Goal: Task Accomplishment & Management: Use online tool/utility

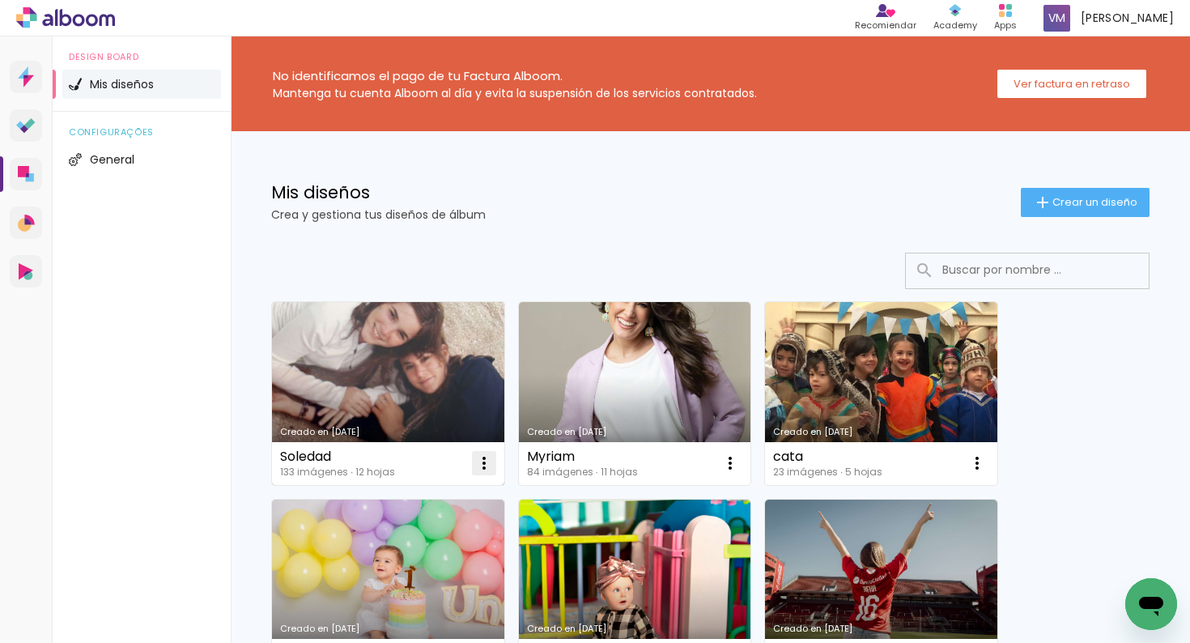
click at [479, 462] on iron-icon at bounding box center [484, 462] width 19 height 19
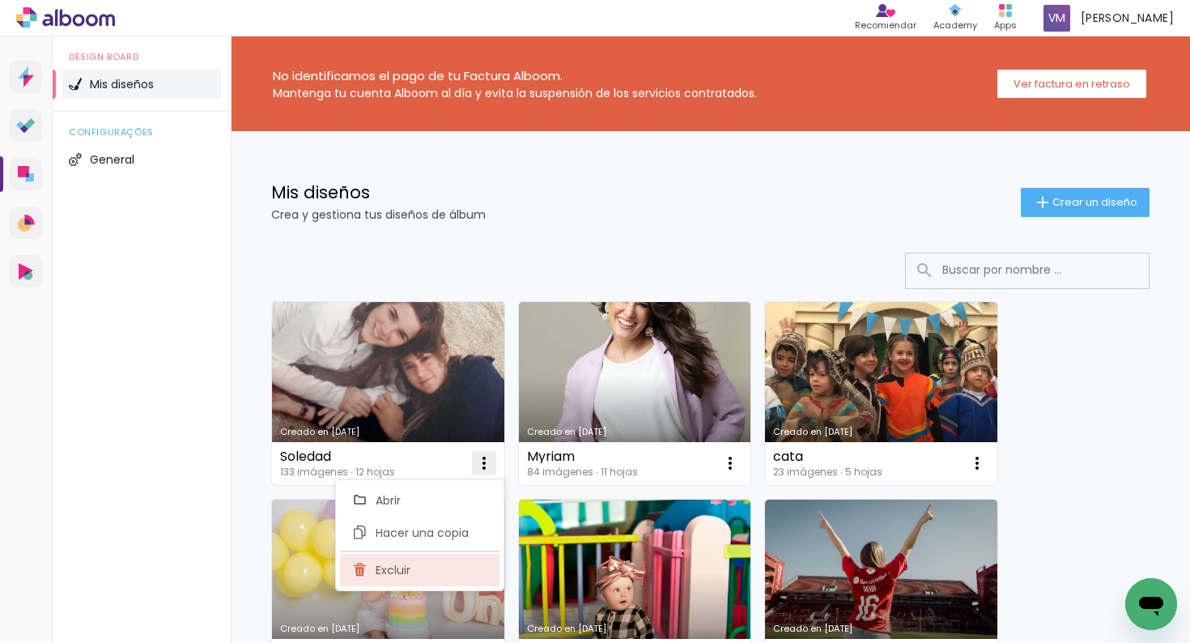
click at [441, 573] on paper-item "Excluir" at bounding box center [420, 570] width 160 height 32
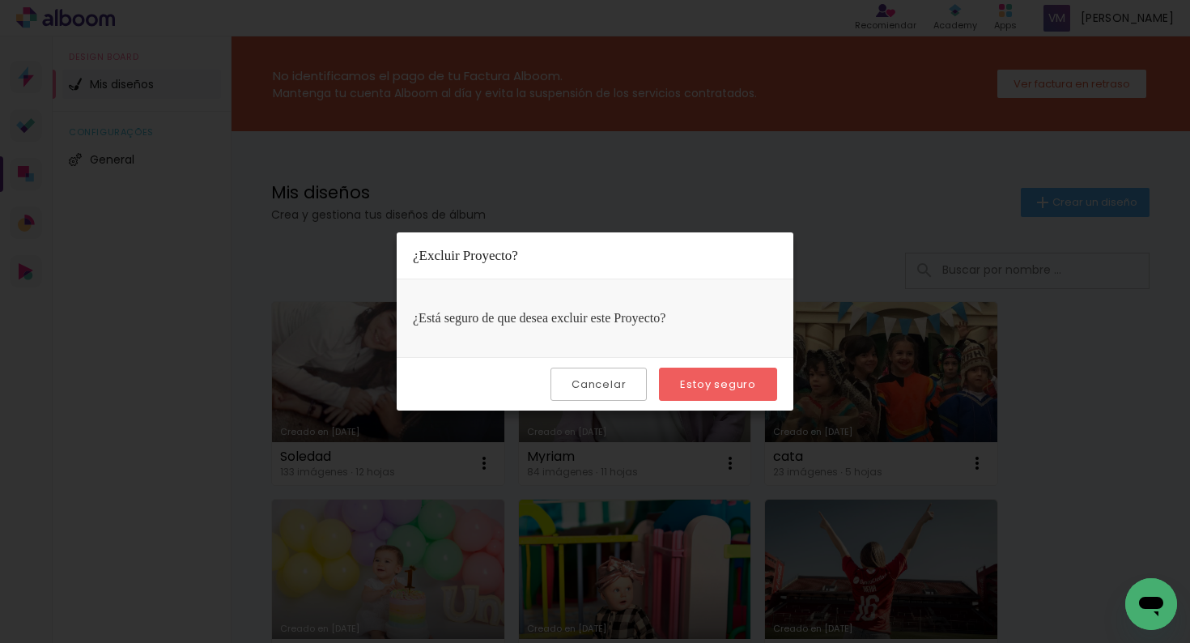
click at [737, 374] on paper-button "Estoy seguro" at bounding box center [718, 384] width 118 height 33
click at [0, 0] on slot "Estoy seguro" at bounding box center [0, 0] width 0 height 0
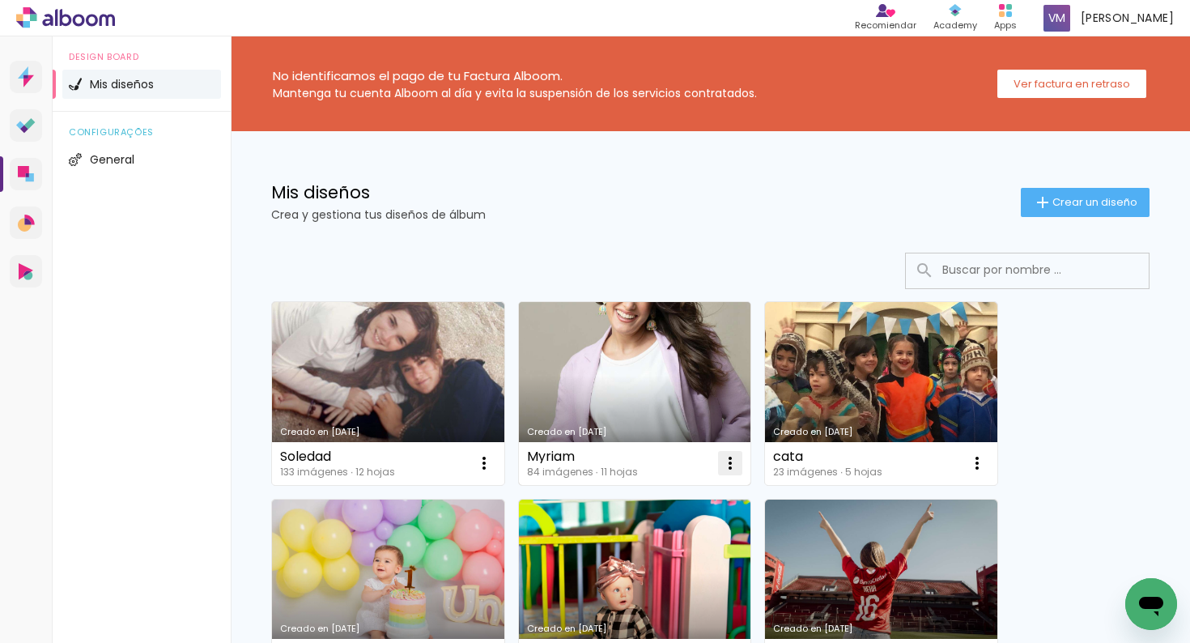
click at [494, 464] on iron-icon at bounding box center [484, 462] width 19 height 19
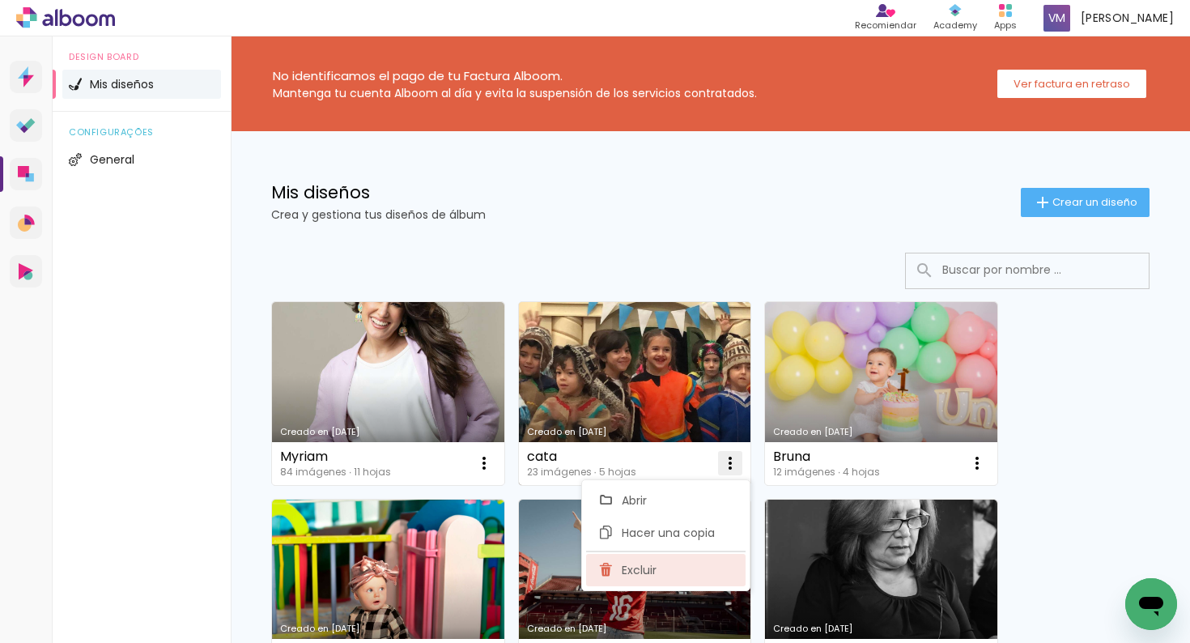
click at [721, 569] on paper-item "Excluir" at bounding box center [666, 570] width 160 height 32
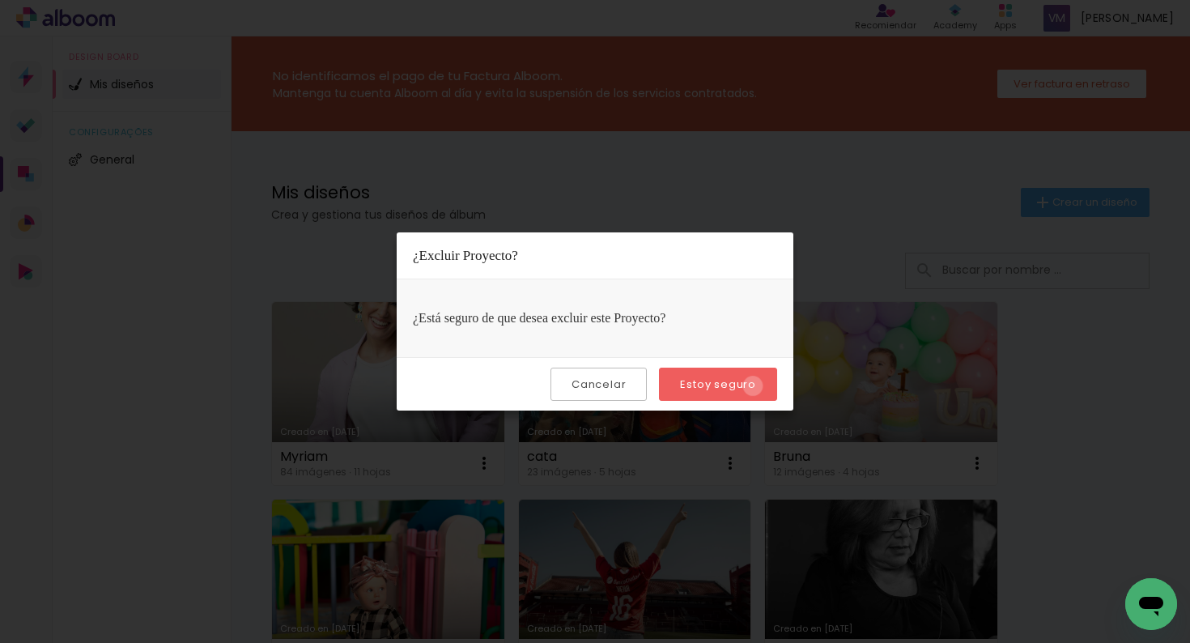
click at [0, 0] on slot "Estoy seguro" at bounding box center [0, 0] width 0 height 0
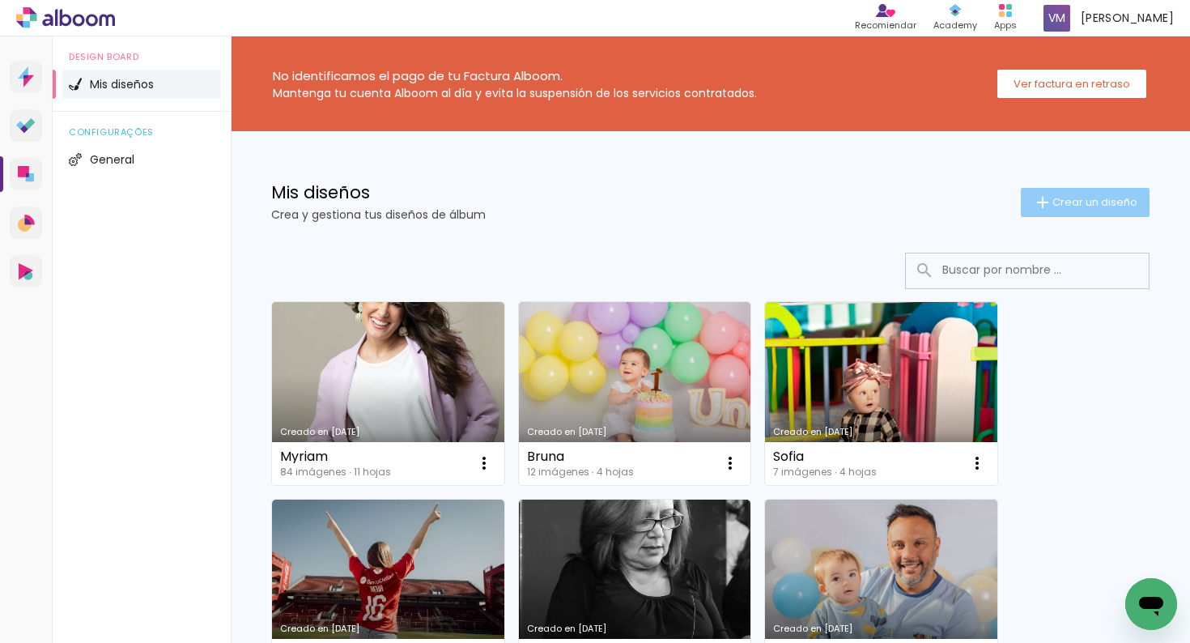
click at [1047, 211] on iron-icon at bounding box center [1042, 202] width 19 height 19
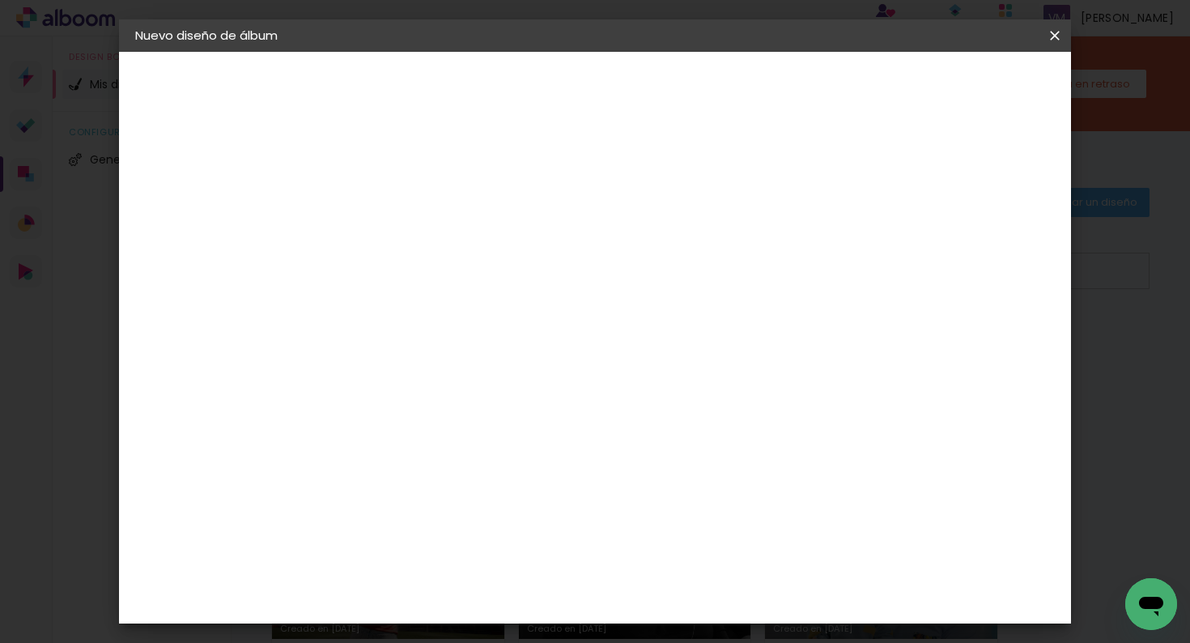
click at [400, 219] on input at bounding box center [400, 217] width 0 height 25
type input "[PERSON_NAME]"
type paper-input "[PERSON_NAME]"
click at [0, 0] on slot "Avanzar" at bounding box center [0, 0] width 0 height 0
click at [676, 244] on paper-item "Tamaño libre" at bounding box center [600, 246] width 151 height 36
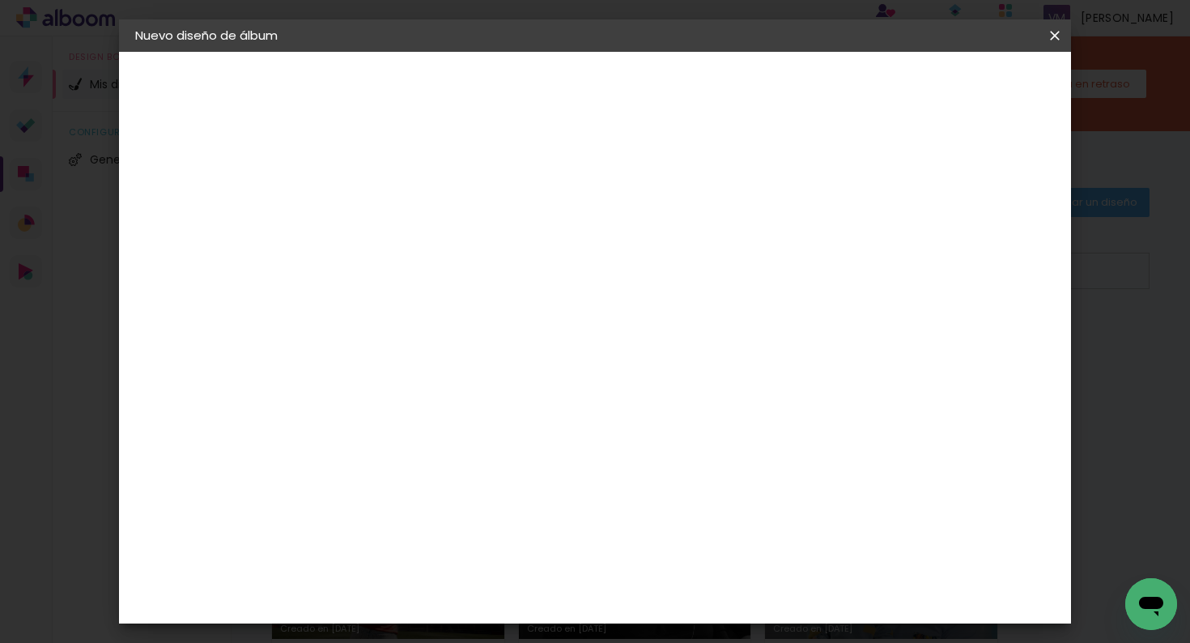
click at [675, 74] on paper-button "Avanzar" at bounding box center [637, 86] width 78 height 28
click at [360, 432] on input "30" at bounding box center [349, 438] width 42 height 24
type input "20"
type paper-input "20"
click at [982, 89] on paper-button "Empezar diseño" at bounding box center [921, 86] width 122 height 28
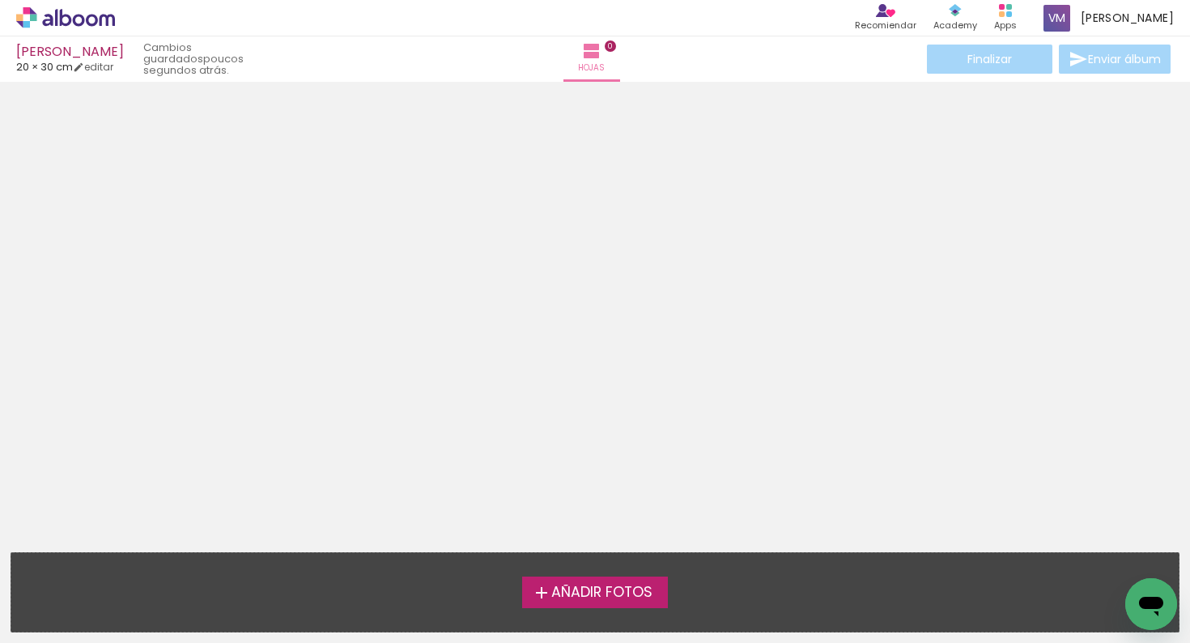
click at [537, 597] on iron-icon at bounding box center [541, 592] width 19 height 19
click at [0, 0] on input "file" at bounding box center [0, 0] width 0 height 0
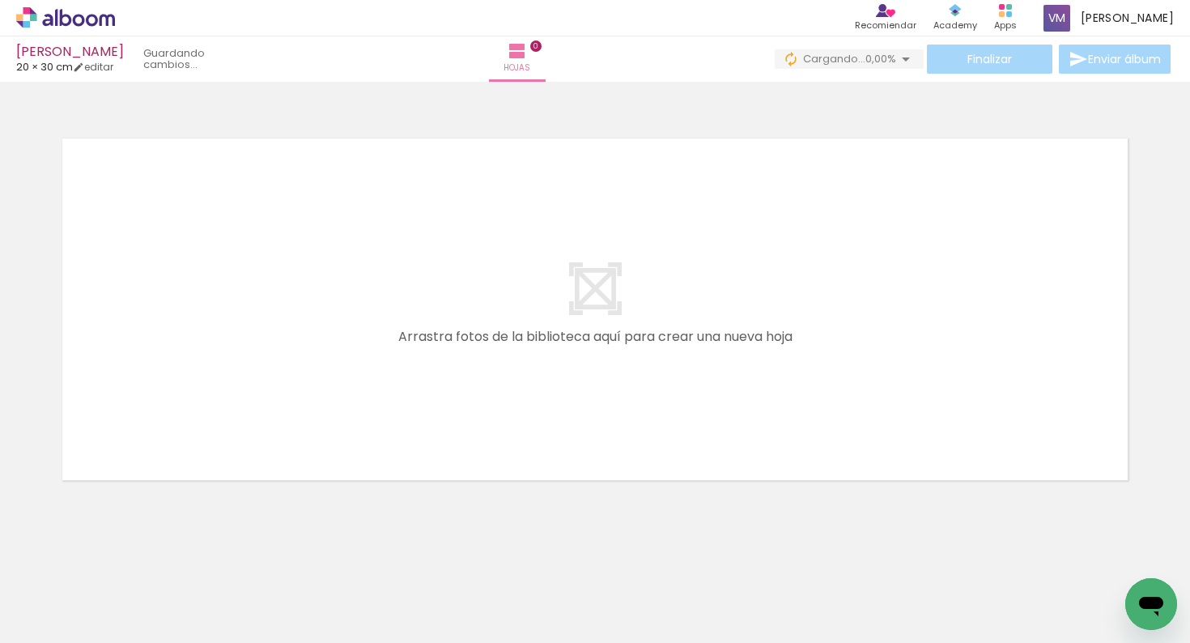
click at [118, 559] on iron-icon at bounding box center [109, 555] width 17 height 17
